Goal: Contribute content: Add original content to the website for others to see

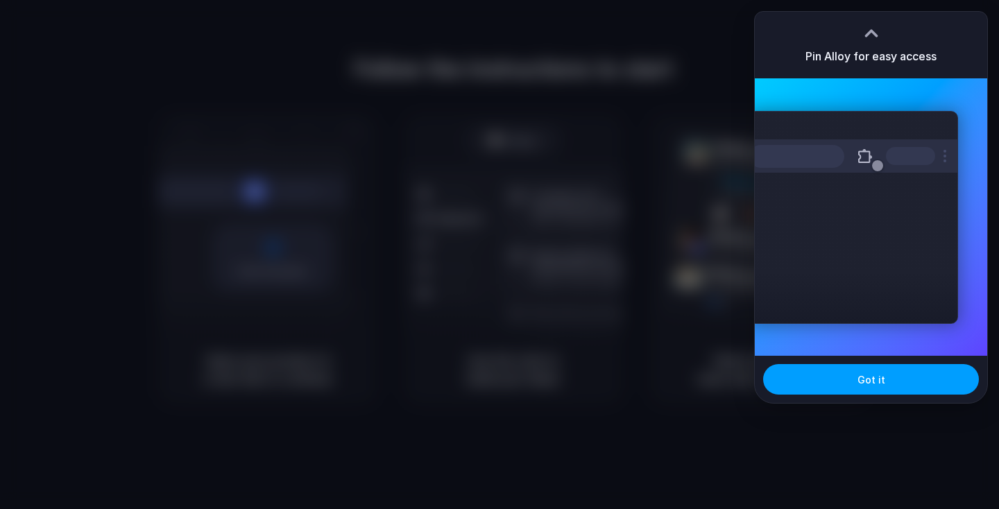
click at [867, 378] on span "Got it" at bounding box center [872, 380] width 28 height 15
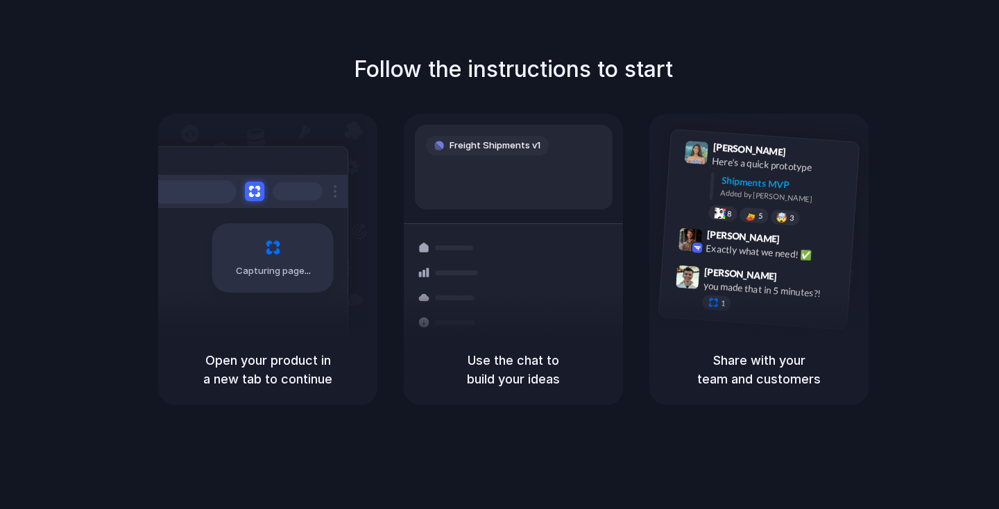
click at [569, 418] on div "Follow the instructions to start Capturing page Open your product in a new tab …" at bounding box center [513, 268] width 1027 height 537
click at [267, 293] on div "Capturing page" at bounding box center [244, 252] width 210 height 213
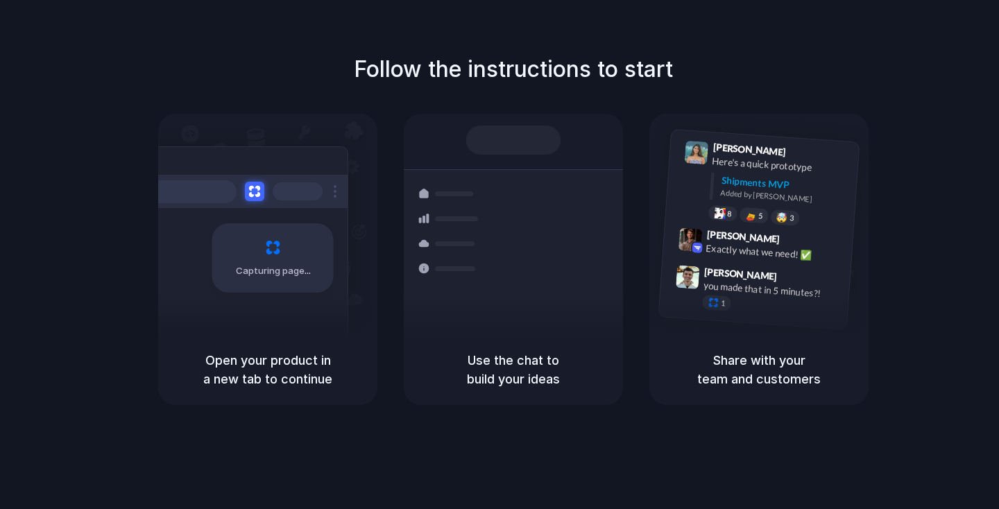
click at [749, 326] on div "[PERSON_NAME] 9:41 AM Here's a quick prototype Shipments MVP Added by [PERSON_N…" at bounding box center [758, 224] width 219 height 221
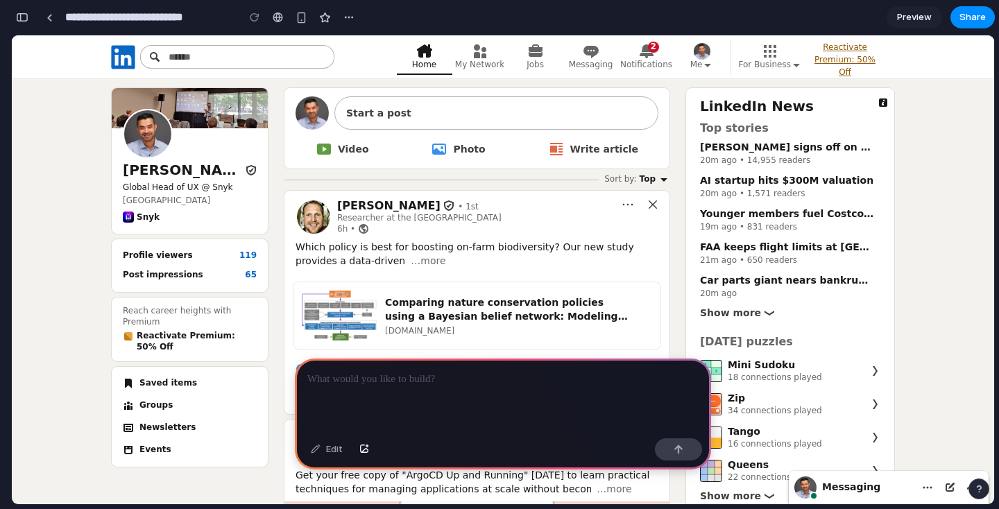
click at [445, 417] on div at bounding box center [503, 396] width 416 height 74
click at [375, 374] on p at bounding box center [502, 379] width 391 height 17
click at [684, 440] on button "button" at bounding box center [678, 450] width 47 height 22
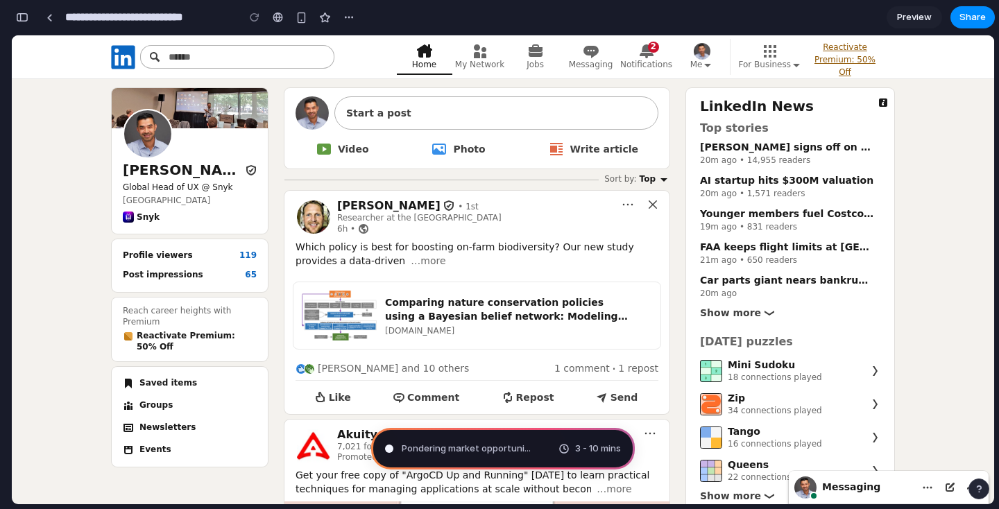
click at [534, 448] on div "Pondering market opportuni ... 3 - 10 mins" at bounding box center [503, 449] width 264 height 42
click at [604, 452] on span "3 - 10 mins" at bounding box center [598, 449] width 46 height 14
click at [508, 450] on div "Brewing product ideas .. 3 - 10 mins" at bounding box center [503, 449] width 264 height 42
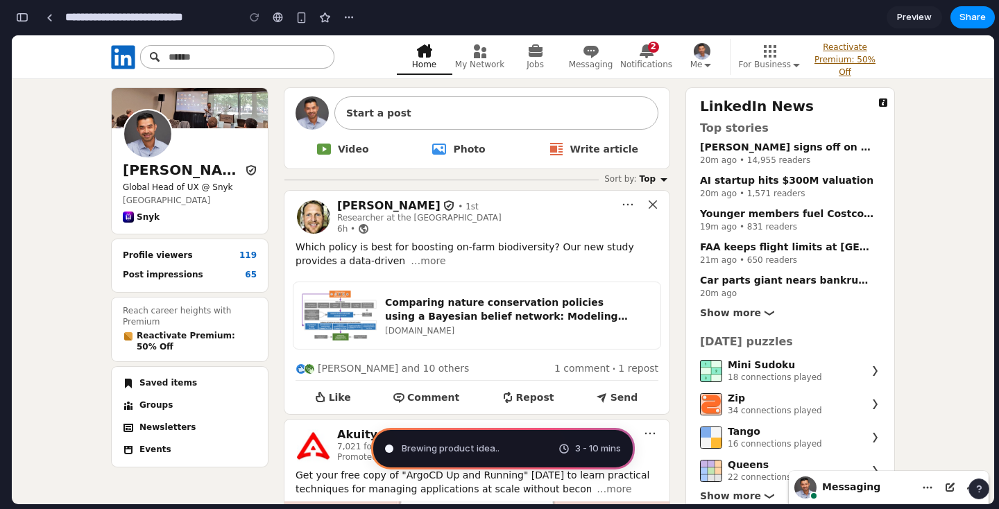
click at [926, 19] on span "Preview" at bounding box center [914, 17] width 35 height 14
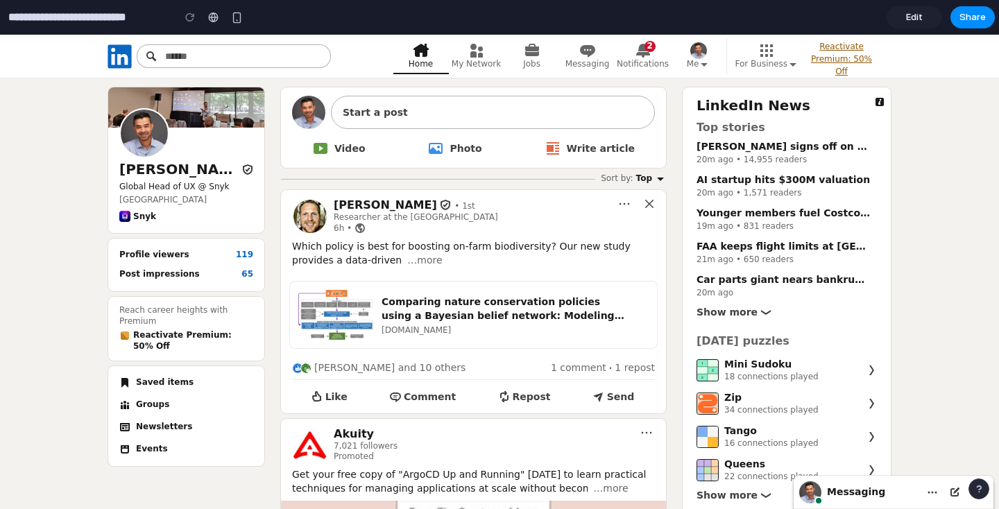
click at [919, 21] on span "Edit" at bounding box center [914, 17] width 17 height 14
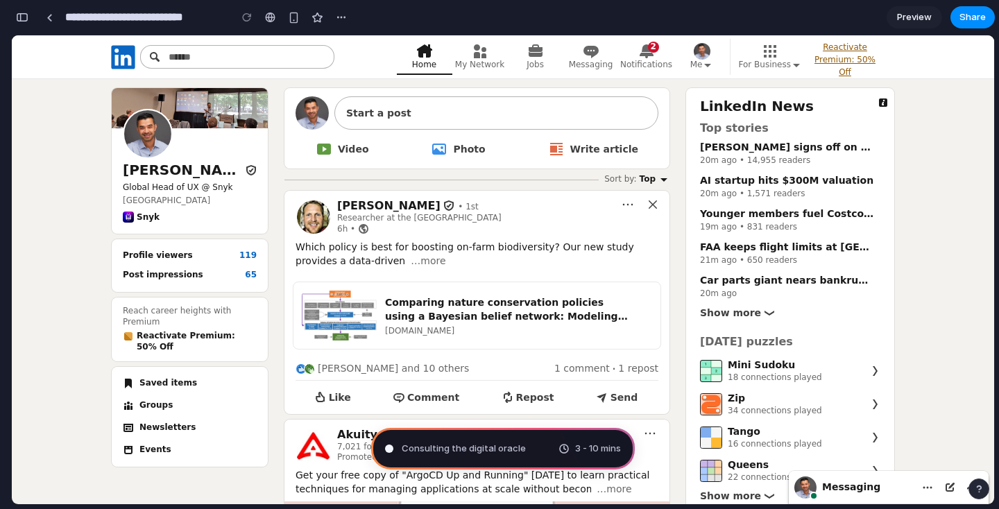
click at [914, 23] on span "Preview" at bounding box center [914, 17] width 35 height 14
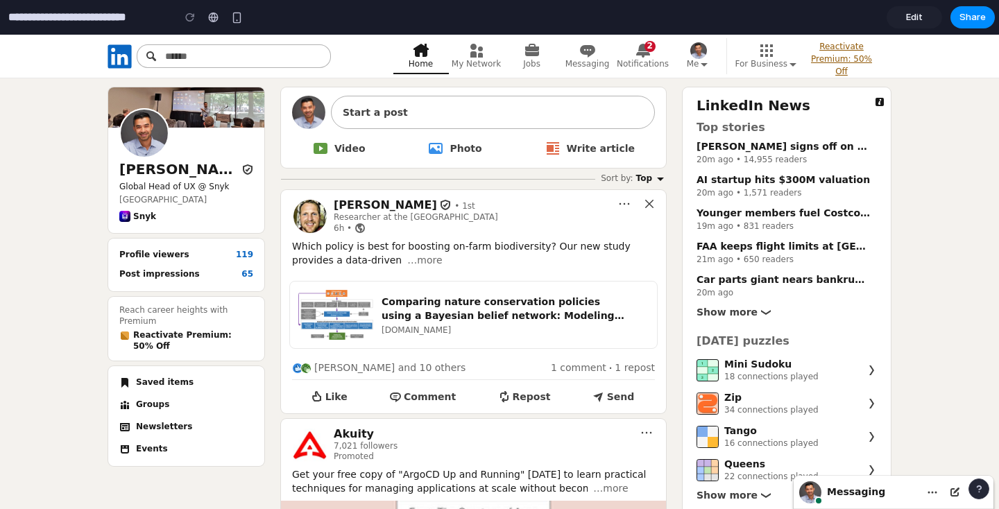
click at [914, 23] on span "Edit" at bounding box center [914, 17] width 17 height 14
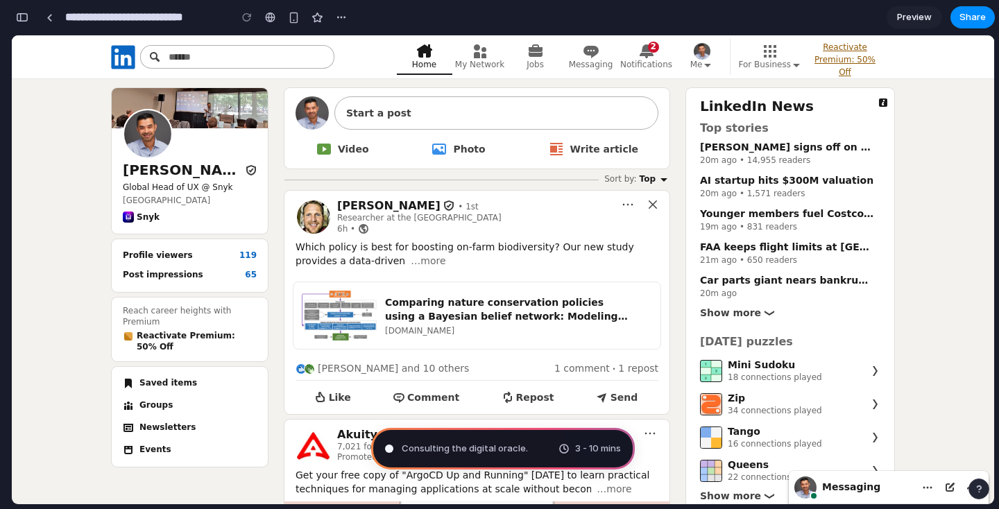
click at [22, 21] on div "button" at bounding box center [22, 17] width 12 height 10
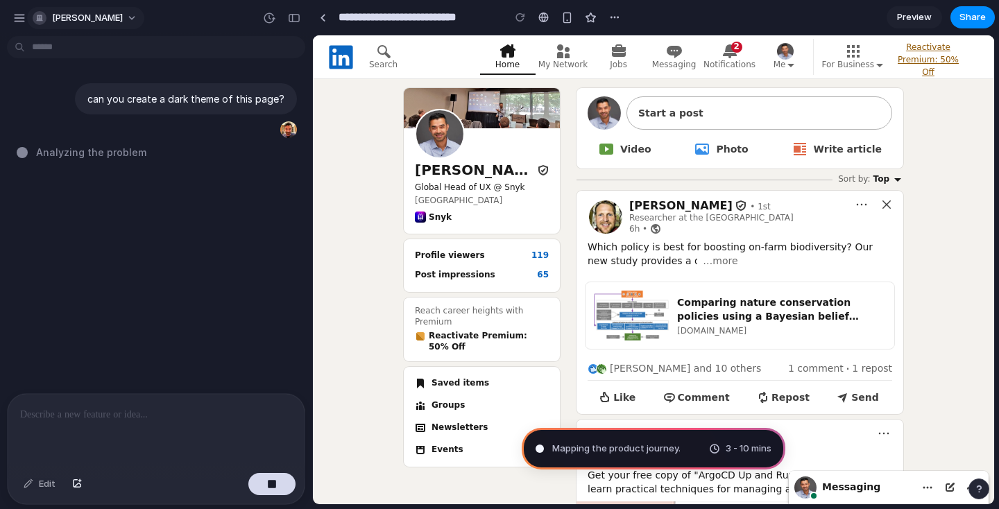
click at [134, 15] on button "ranjan-bhattarai" at bounding box center [85, 18] width 117 height 22
click at [373, 158] on div "Settings Invite members Change theme Sign out" at bounding box center [499, 254] width 999 height 509
click at [144, 155] on span "Mapping the product journey" at bounding box center [107, 152] width 143 height 15
click at [144, 155] on span "Mapping the product journey ." at bounding box center [108, 152] width 145 height 15
click at [144, 155] on span "Mapping the product journey ..." at bounding box center [111, 152] width 151 height 15
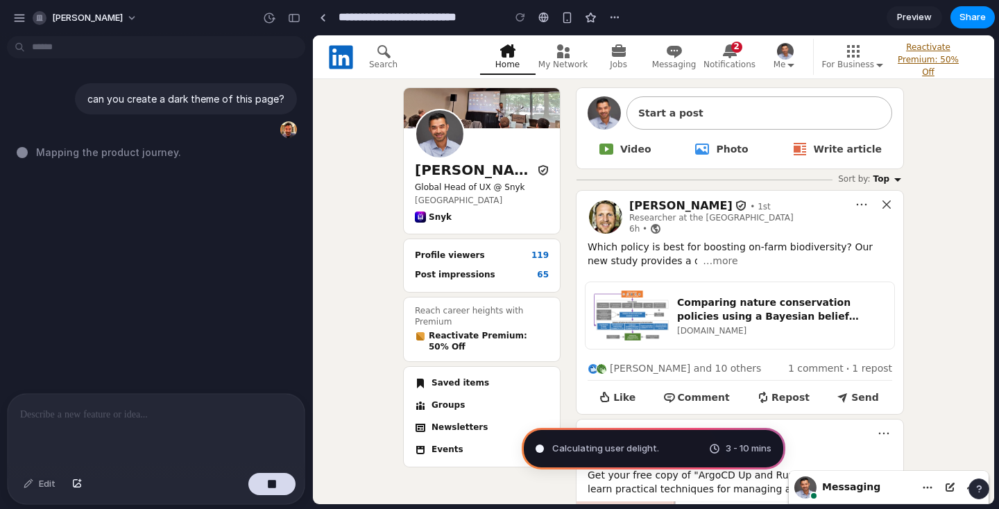
click at [153, 269] on div "can you create a dark theme of this page? Mapping the product journey ." at bounding box center [152, 218] width 304 height 352
click at [910, 15] on span "Preview" at bounding box center [914, 17] width 35 height 14
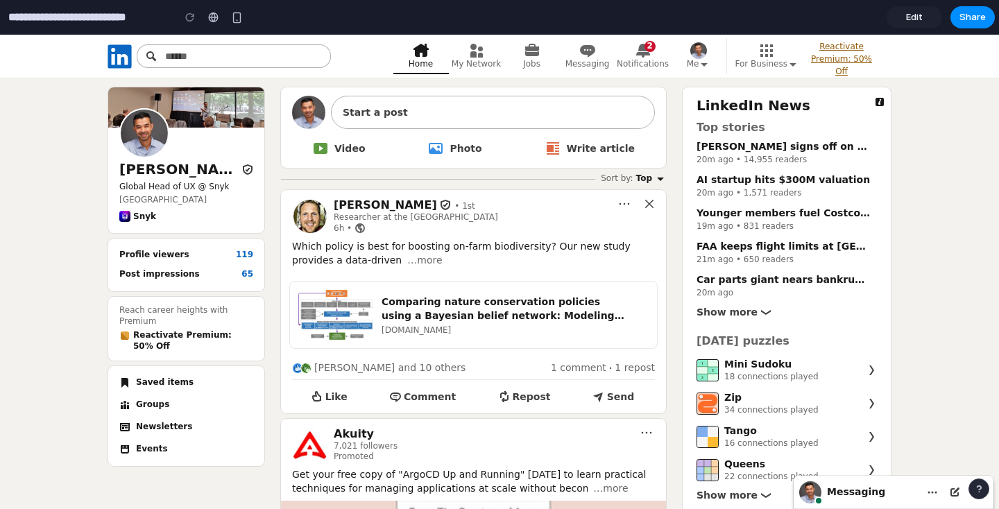
click at [919, 19] on span "Edit" at bounding box center [914, 17] width 17 height 14
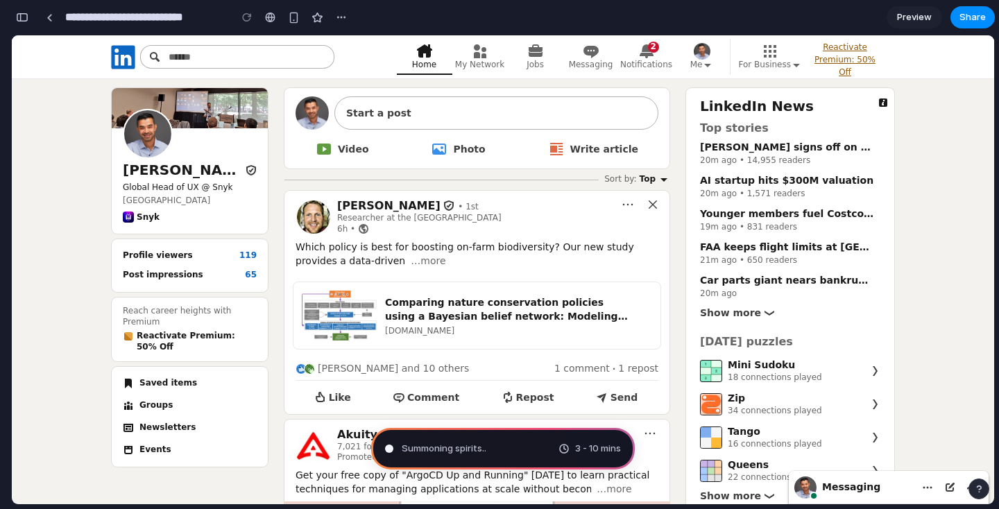
click at [495, 216] on span "Researcher at the University of Bonn Researcher at the University of Bonn" at bounding box center [472, 218] width 270 height 10
click at [403, 448] on span "Summoning spirits ..." at bounding box center [445, 449] width 87 height 14
click at [615, 446] on span "3 - 10 mins" at bounding box center [598, 449] width 46 height 14
click at [521, 450] on div "Summoning spirits ... 3 - 10 mins" at bounding box center [503, 449] width 264 height 42
click at [521, 450] on div "Summoning spirits . 3 - 10 mins" at bounding box center [503, 449] width 264 height 42
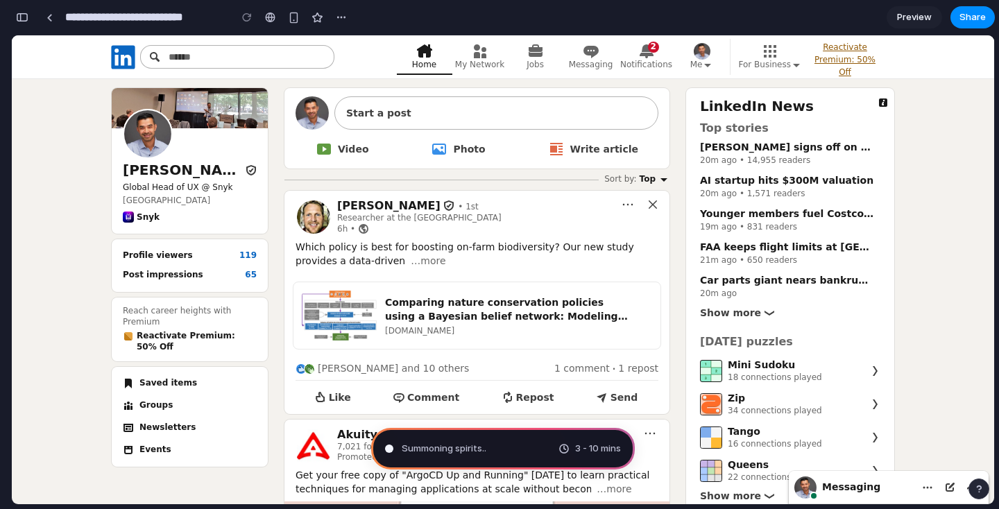
click at [468, 446] on span "Summoning spirits .." at bounding box center [444, 449] width 85 height 14
click at [468, 446] on span "Summoning spirits ..." at bounding box center [445, 449] width 87 height 14
click at [979, 491] on div "button" at bounding box center [979, 489] width 10 height 10
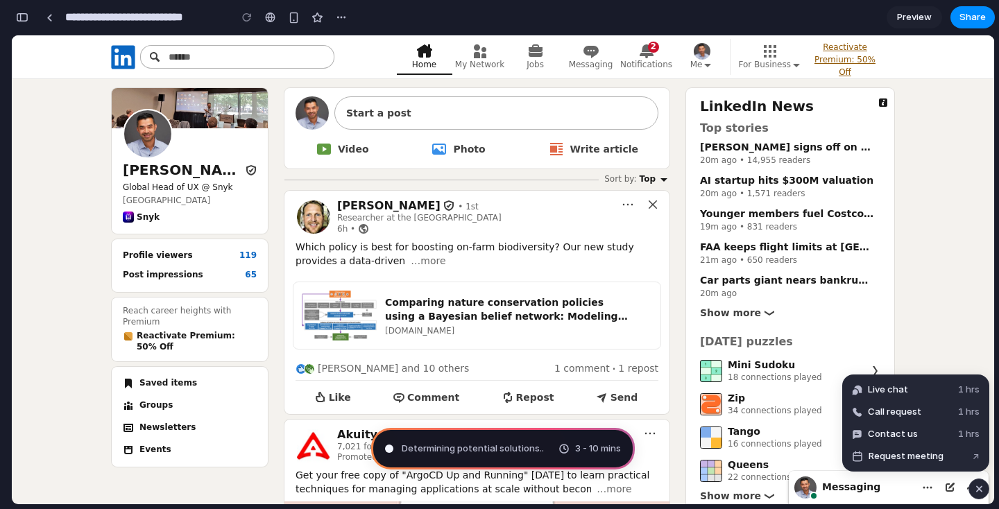
click at [979, 486] on div "button" at bounding box center [979, 489] width 12 height 17
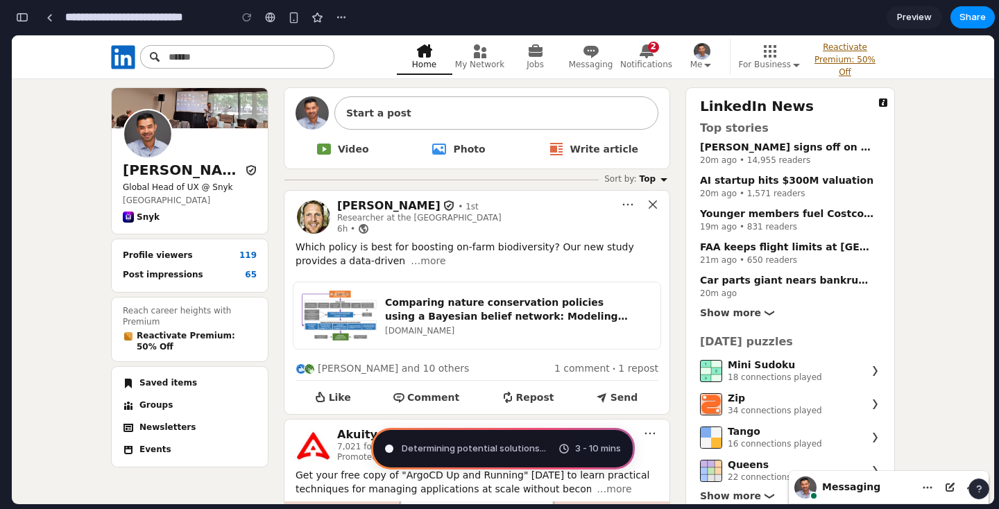
click at [24, 21] on div "button" at bounding box center [22, 17] width 12 height 10
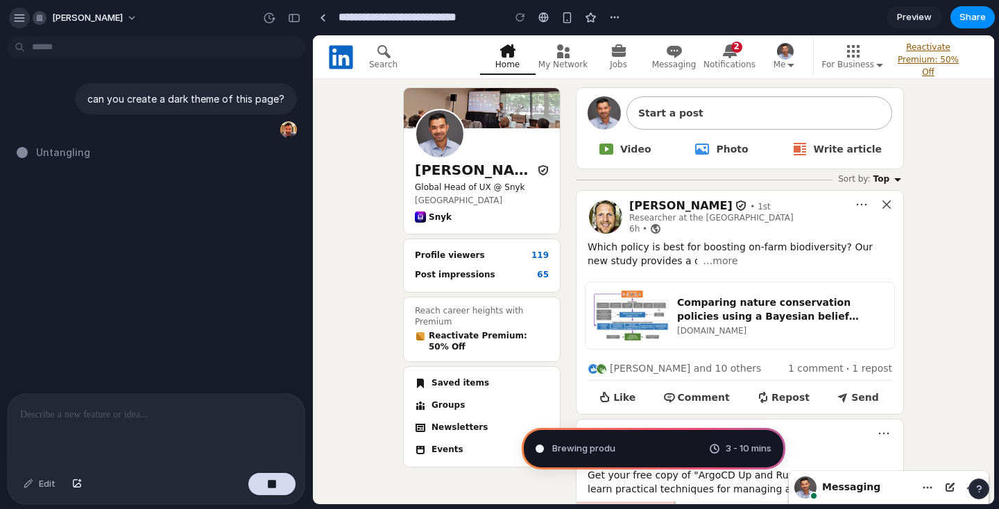
click at [22, 22] on div "button" at bounding box center [19, 18] width 12 height 12
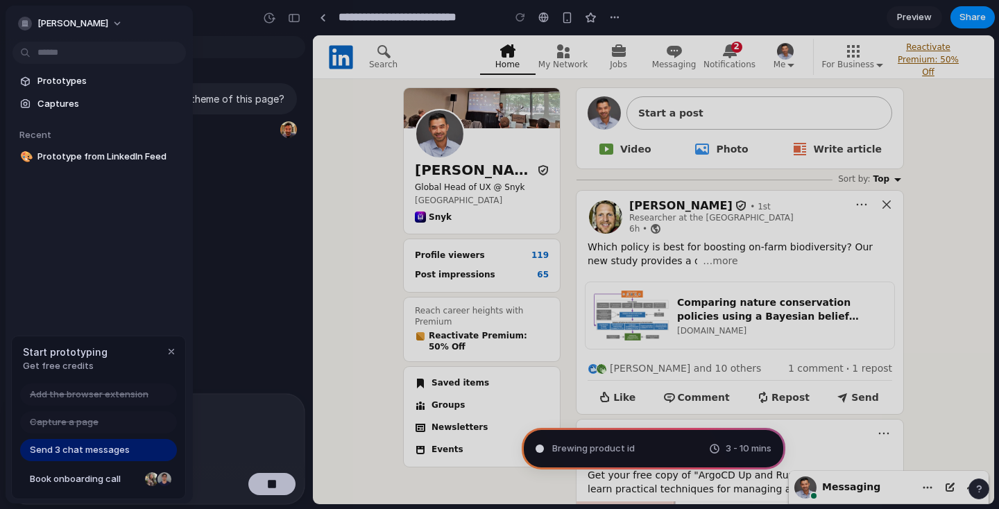
type input "**********"
click at [56, 105] on span "Captures" at bounding box center [108, 104] width 143 height 14
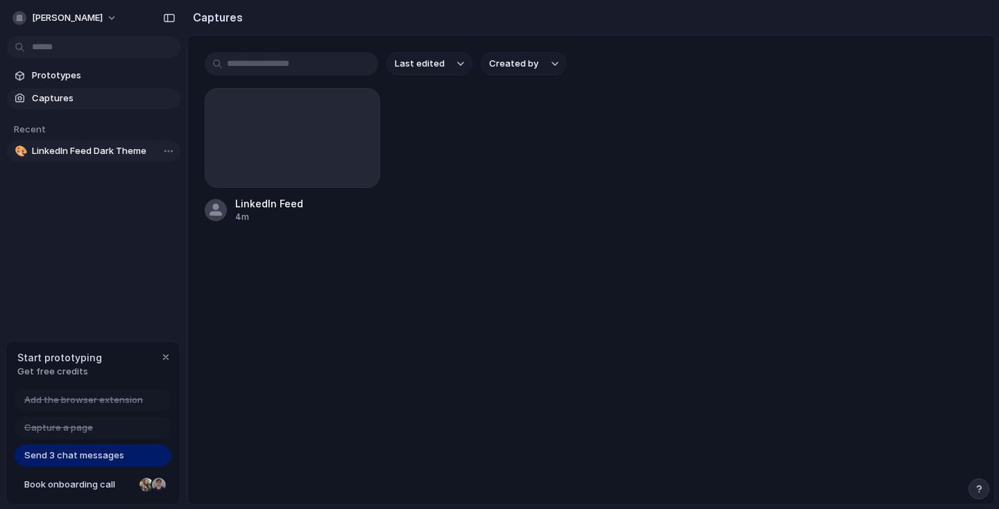
click at [106, 146] on span "LinkedIn Feed Dark Theme" at bounding box center [103, 151] width 143 height 14
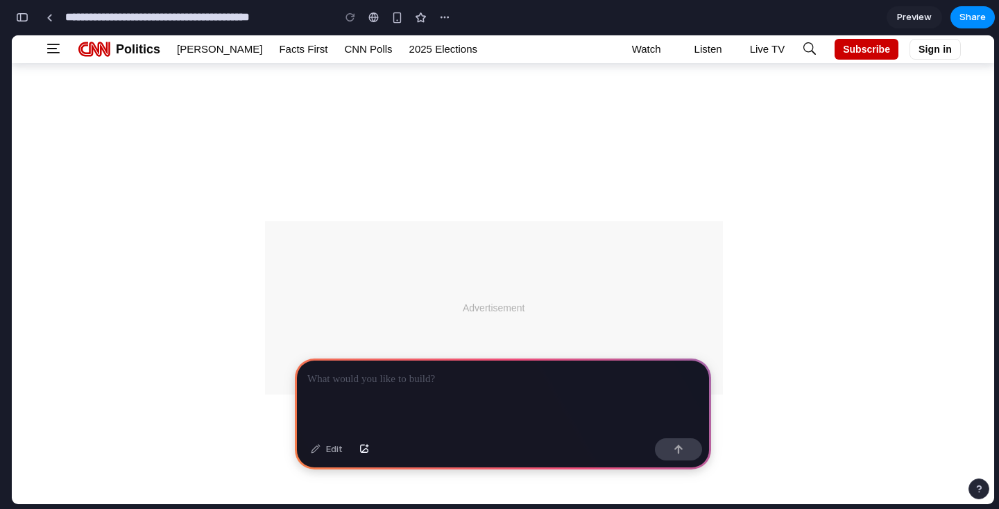
scroll to position [1616, 0]
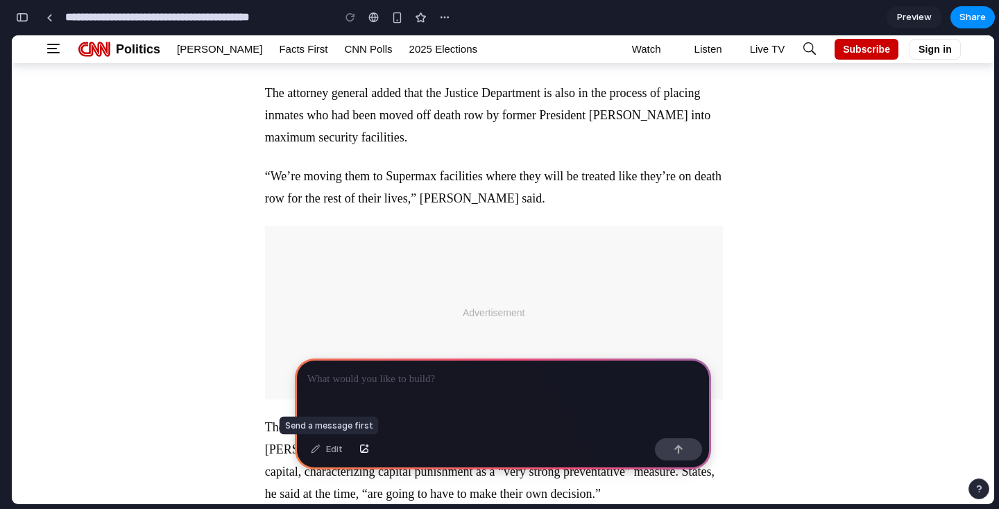
click at [330, 449] on div "Edit" at bounding box center [327, 450] width 46 height 22
click at [311, 448] on div "Edit" at bounding box center [327, 450] width 46 height 22
click at [338, 450] on div "Edit" at bounding box center [327, 450] width 46 height 22
click at [334, 453] on div "Edit" at bounding box center [327, 450] width 46 height 22
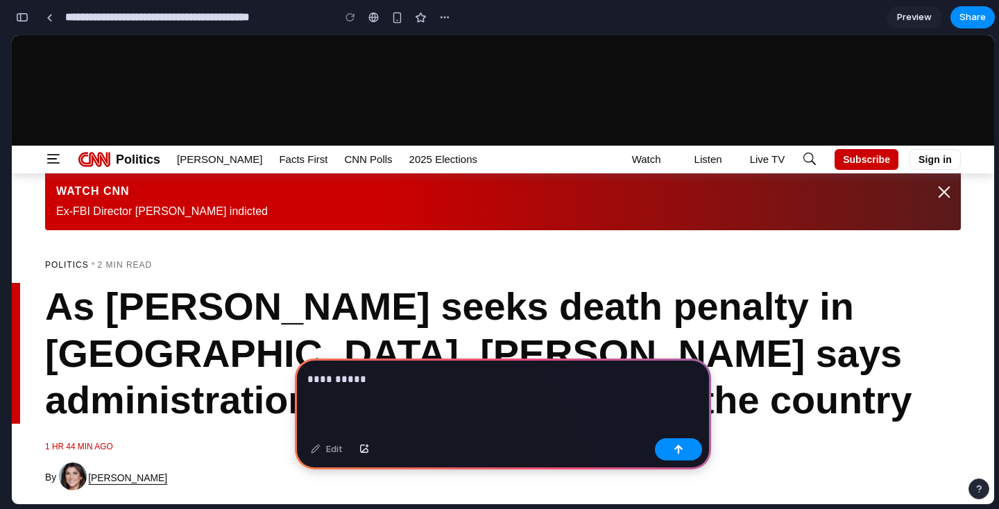
scroll to position [243, 0]
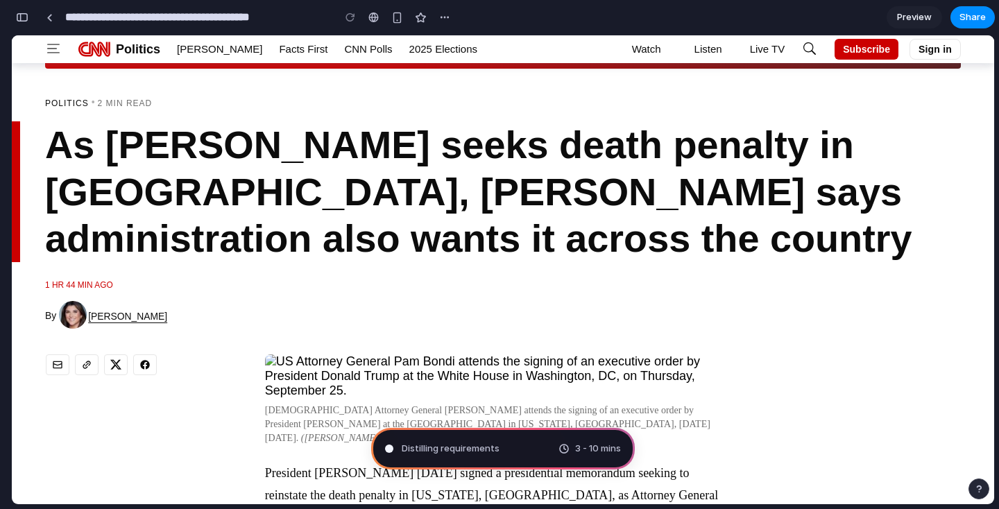
click at [53, 50] on icon "Open Menu Icon" at bounding box center [53, 48] width 17 height 17
click at [53, 53] on icon "Open Menu Icon" at bounding box center [53, 49] width 12 height 10
click at [132, 50] on span "Politics" at bounding box center [138, 49] width 44 height 28
click at [199, 50] on link "Trump" at bounding box center [219, 49] width 85 height 28
click at [279, 50] on link "Facts First" at bounding box center [303, 49] width 49 height 28
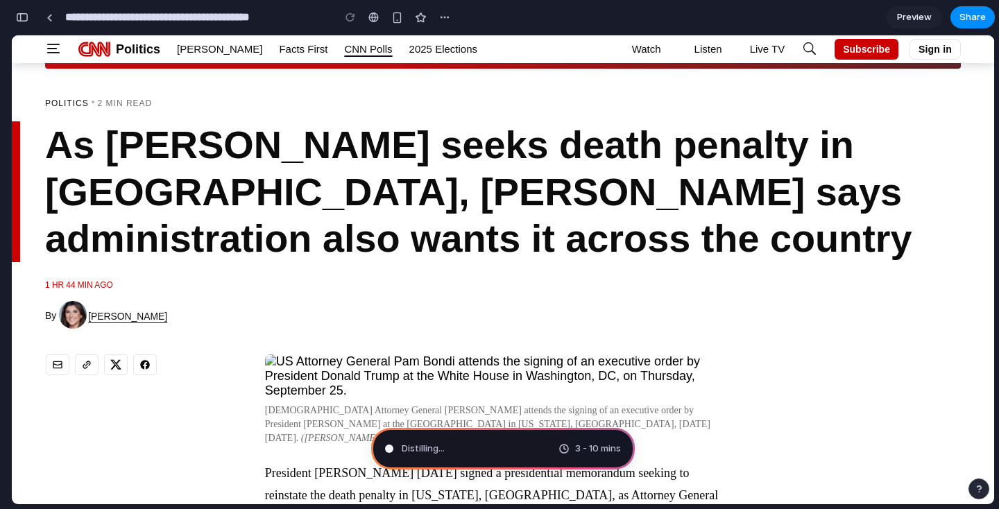
click at [344, 53] on link "CNN Polls" at bounding box center [368, 49] width 48 height 28
click at [409, 53] on link "2025 Elections" at bounding box center [443, 49] width 68 height 28
click at [645, 53] on link "Watch" at bounding box center [638, 49] width 46 height 14
click at [721, 46] on div "Watch Listen Live TV Subscribe Sign in My Account Settings Newsletters Topics y…" at bounding box center [788, 49] width 346 height 28
click at [771, 46] on link "Live TV" at bounding box center [762, 49] width 46 height 14
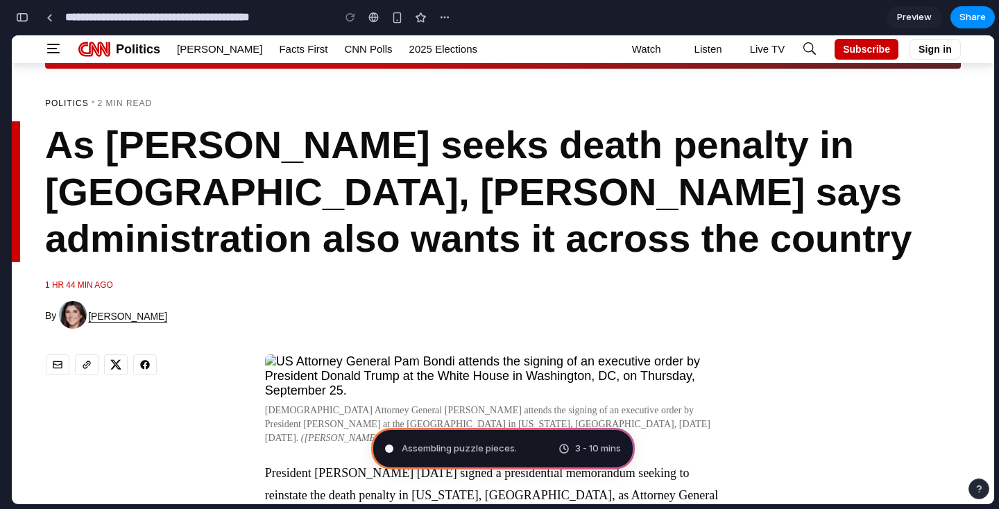
click at [826, 47] on div "Watch Listen Live TV Subscribe Sign in My Account Settings Newsletters Topics y…" at bounding box center [788, 49] width 346 height 28
click at [875, 49] on button "Subscribe" at bounding box center [867, 49] width 64 height 21
click at [957, 50] on button "Sign in" at bounding box center [935, 49] width 51 height 21
click at [833, 271] on div "As Trump seeks death penalty in DC, Bondi says administration also wants it acr…" at bounding box center [503, 226] width 982 height 211
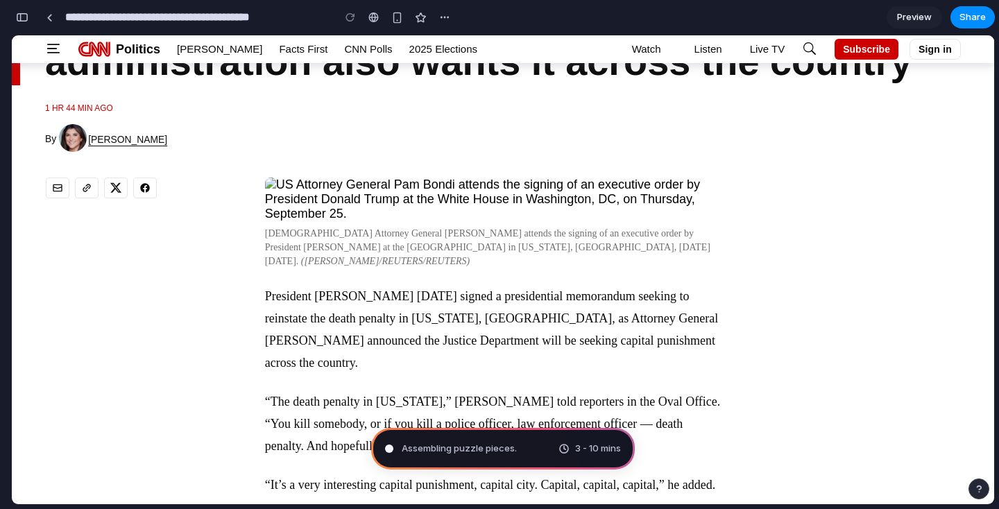
scroll to position [490, 0]
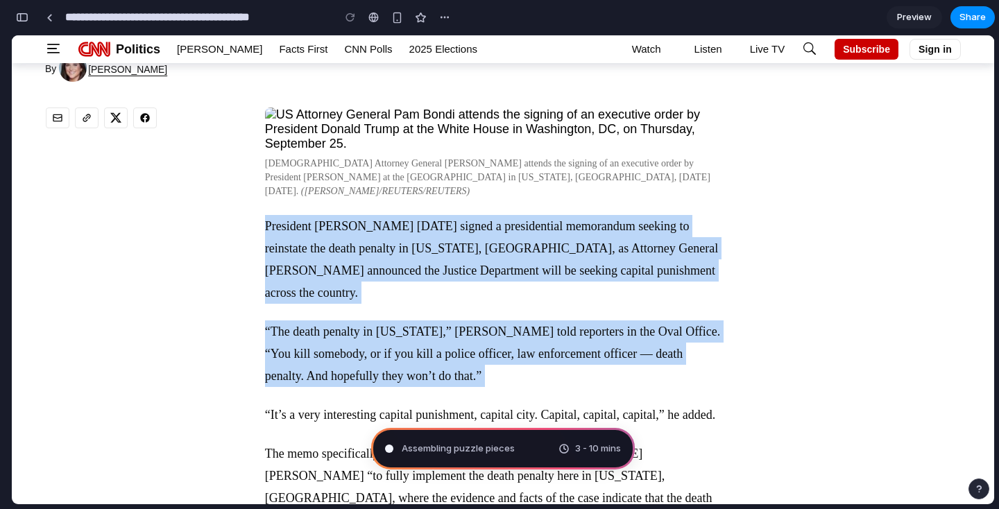
drag, startPoint x: 416, startPoint y: 214, endPoint x: 445, endPoint y: 400, distance: 188.3
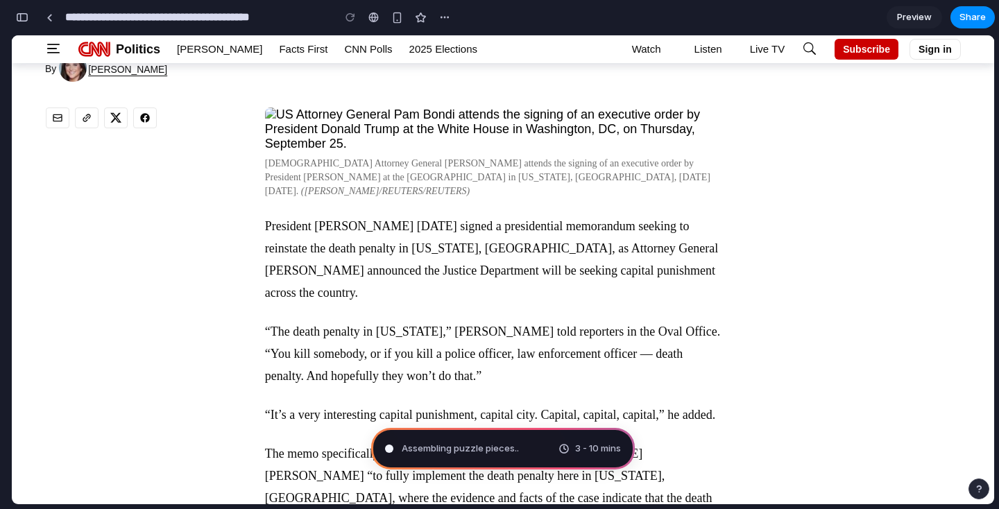
click at [450, 287] on p "President Donald Trump on Thursday signed a presidential memorandum seeking to …" at bounding box center [494, 259] width 458 height 89
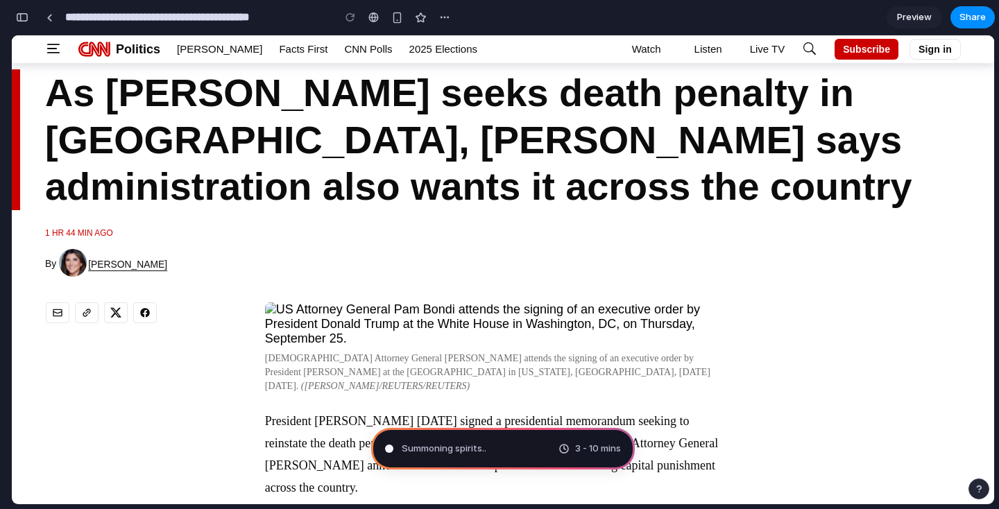
scroll to position [275, 0]
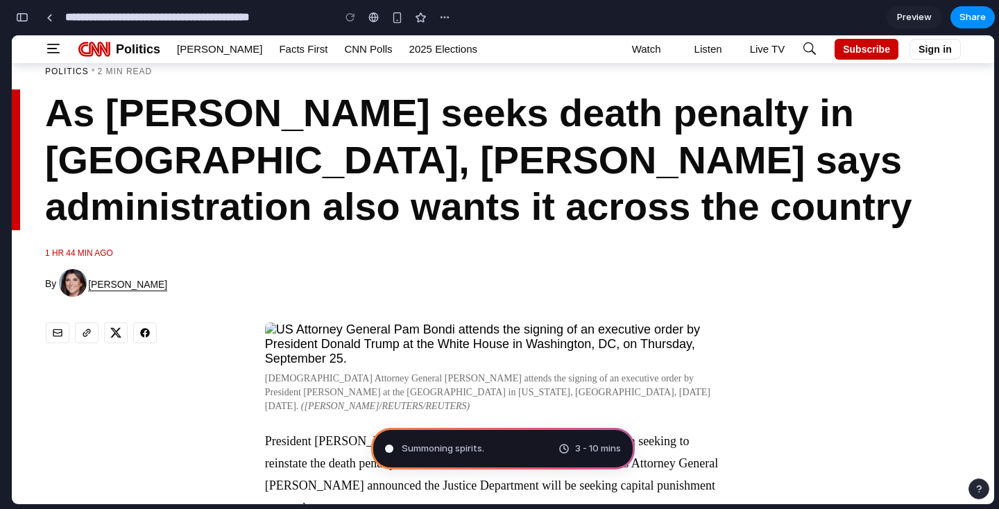
click at [439, 334] on img at bounding box center [494, 345] width 458 height 44
click at [429, 338] on img at bounding box center [494, 345] width 458 height 44
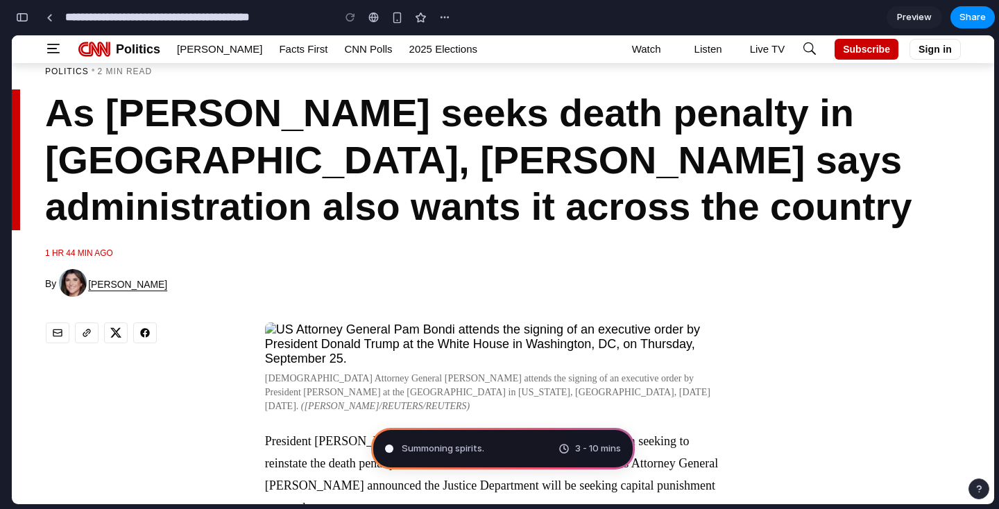
click at [429, 338] on img at bounding box center [494, 345] width 458 height 44
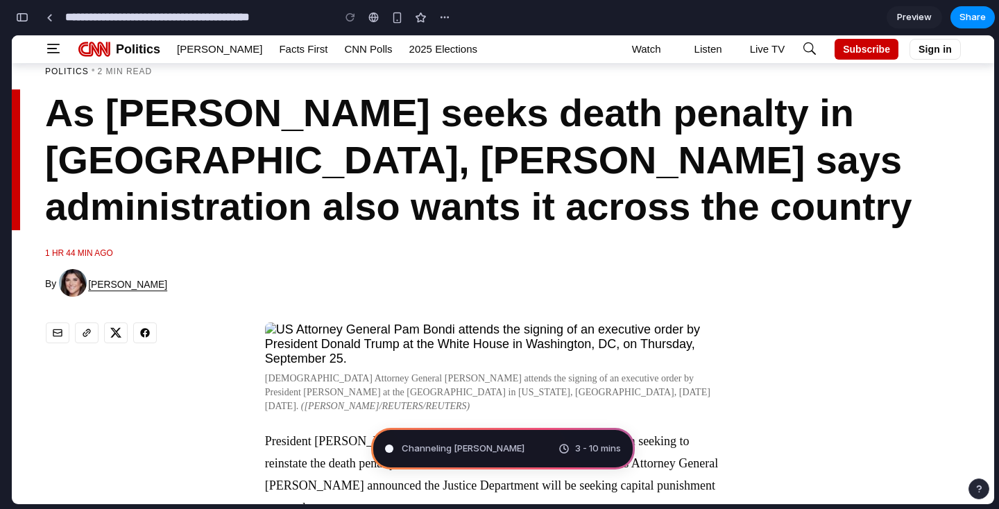
click at [461, 324] on img at bounding box center [494, 345] width 458 height 44
